Goal: Book appointment/travel/reservation

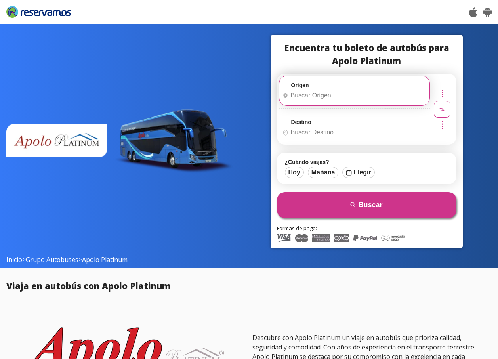
click at [319, 92] on input "Origen" at bounding box center [353, 96] width 148 height 20
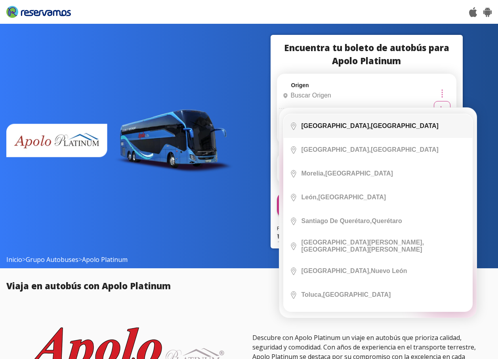
click at [322, 124] on b "[GEOGRAPHIC_DATA]," at bounding box center [336, 125] width 69 height 7
type input "[GEOGRAPHIC_DATA], [GEOGRAPHIC_DATA]"
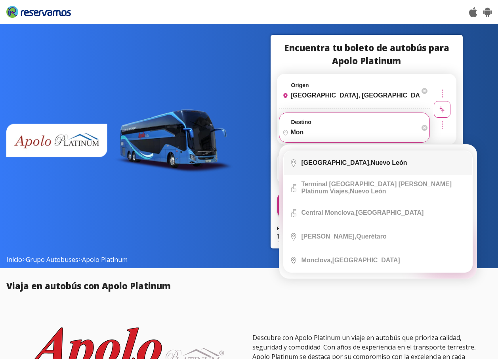
click at [320, 165] on b "[GEOGRAPHIC_DATA]," at bounding box center [336, 162] width 69 height 7
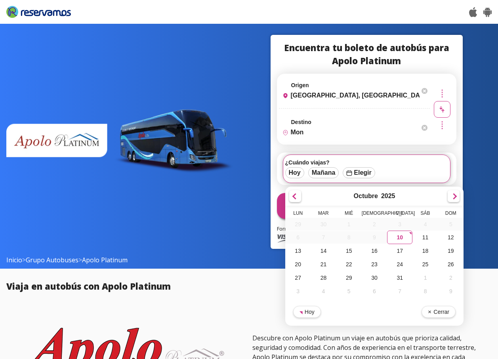
type input "[GEOGRAPHIC_DATA], [GEOGRAPHIC_DATA]"
click at [451, 197] on div at bounding box center [454, 195] width 12 height 12
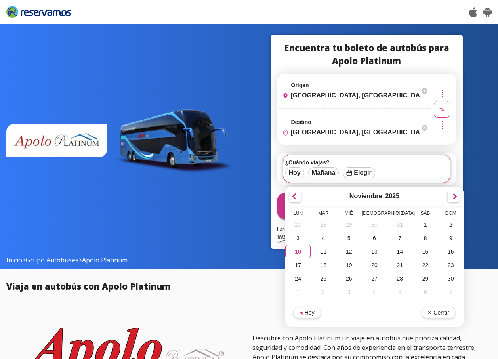
click at [451, 197] on div at bounding box center [454, 196] width 12 height 12
click at [398, 264] on div "26" at bounding box center [399, 264] width 25 height 13
type input "26-Dic-25"
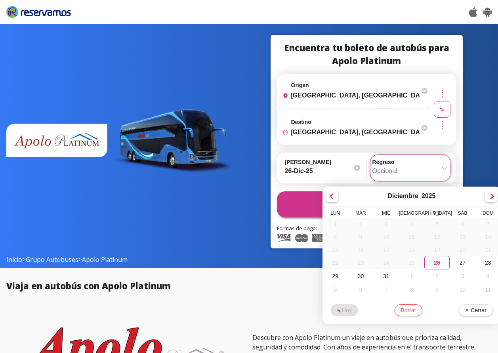
click at [444, 166] on input "Opcional" at bounding box center [410, 171] width 76 height 20
click at [495, 197] on div at bounding box center [491, 195] width 12 height 12
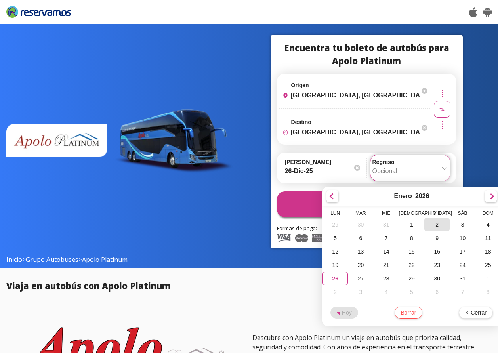
click at [434, 225] on div "2" at bounding box center [436, 224] width 25 height 13
type input "[DATE]"
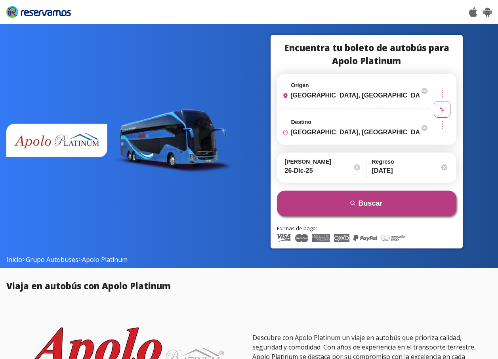
click at [370, 203] on button "search [GEOGRAPHIC_DATA]" at bounding box center [366, 204] width 179 height 26
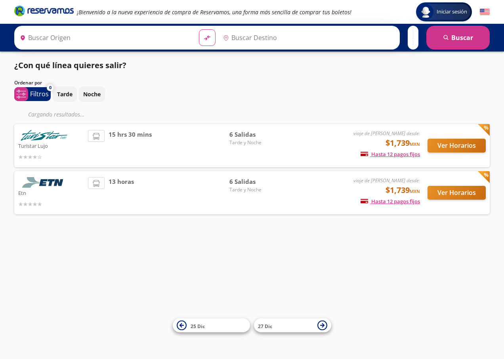
type input "[GEOGRAPHIC_DATA], [GEOGRAPHIC_DATA]"
